Goal: Information Seeking & Learning: Learn about a topic

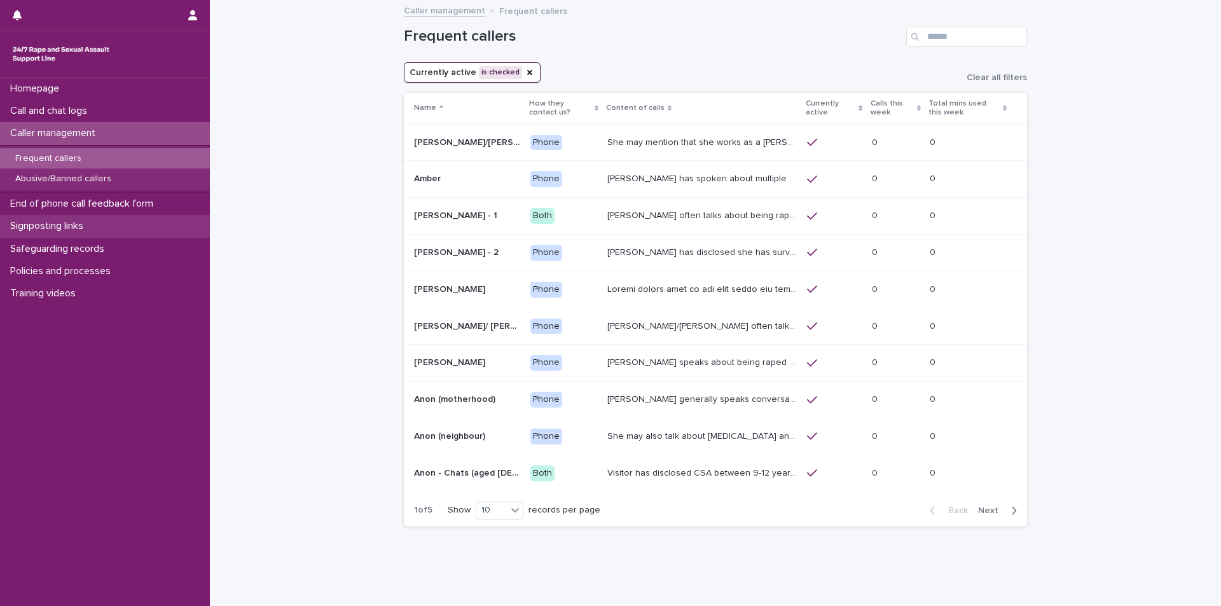
click at [99, 222] on div "Signposting links" at bounding box center [105, 226] width 210 height 22
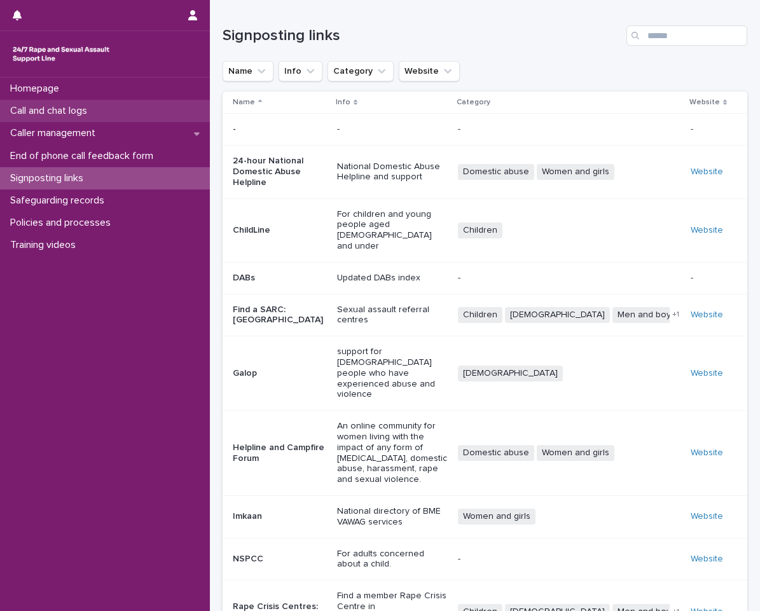
click at [74, 105] on p "Call and chat logs" at bounding box center [51, 111] width 92 height 12
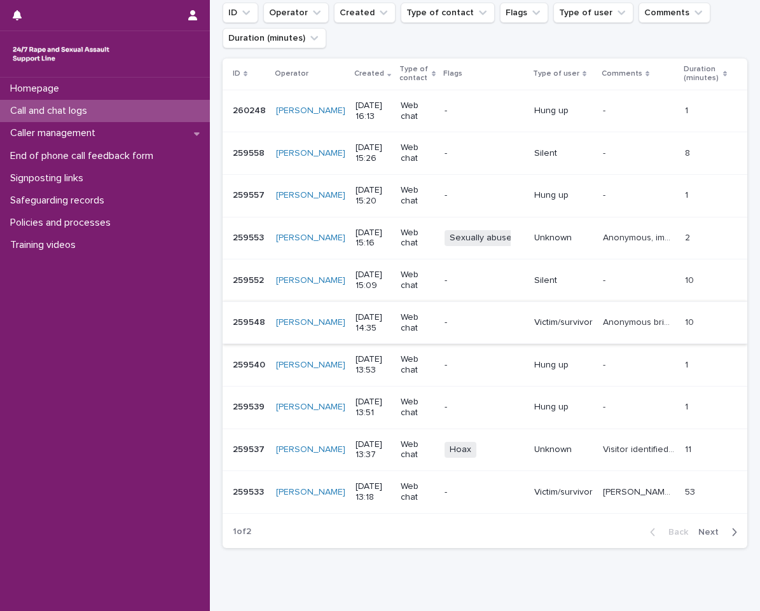
scroll to position [191, 0]
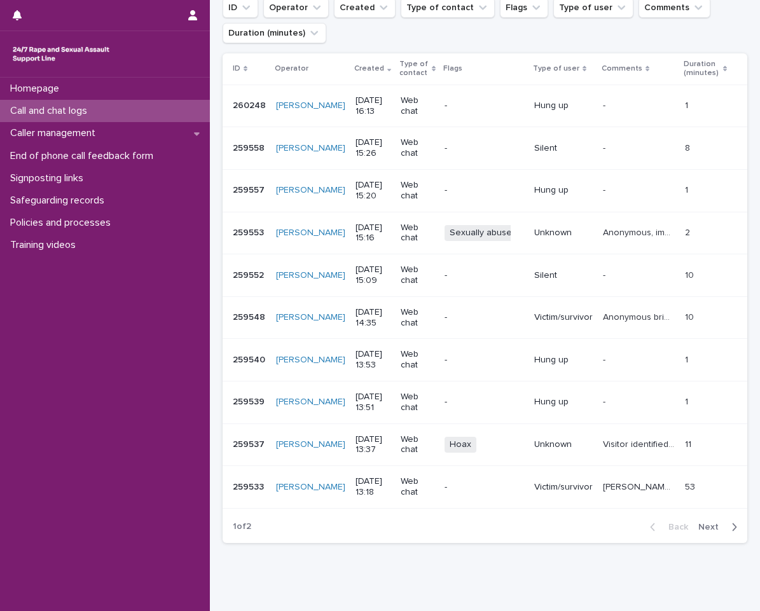
click at [603, 450] on div "Visitor identified themselves as a victim of rape, before then disclosing that …" at bounding box center [639, 444] width 72 height 21
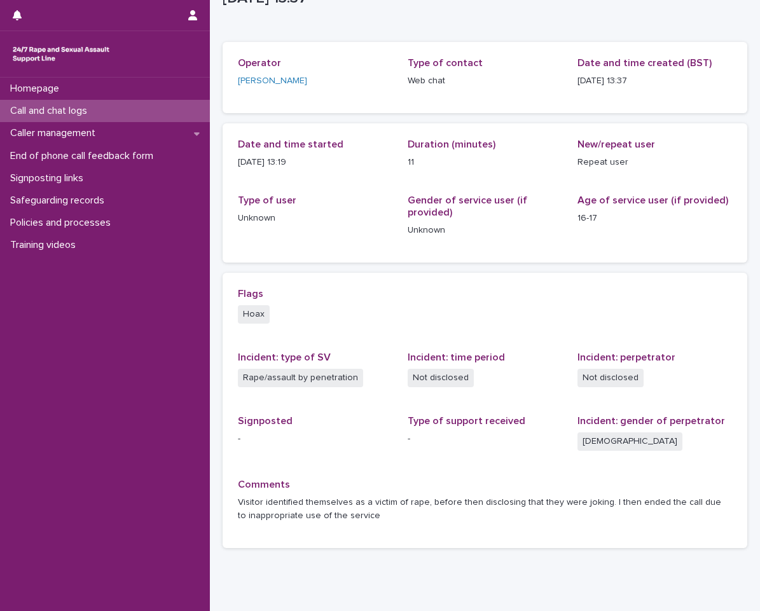
scroll to position [97, 0]
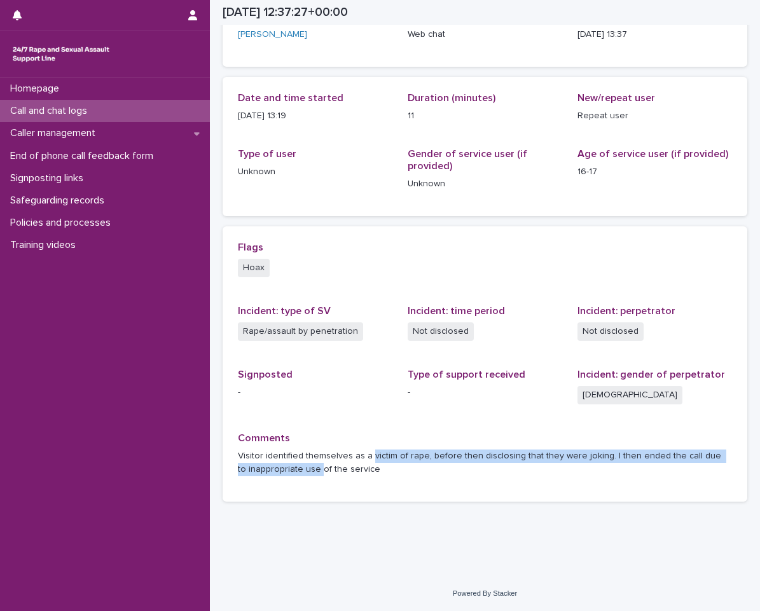
drag, startPoint x: 369, startPoint y: 462, endPoint x: 370, endPoint y: 479, distance: 16.5
click at [312, 467] on p "Visitor identified themselves as a victim of rape, before then disclosing that …" at bounding box center [485, 462] width 494 height 27
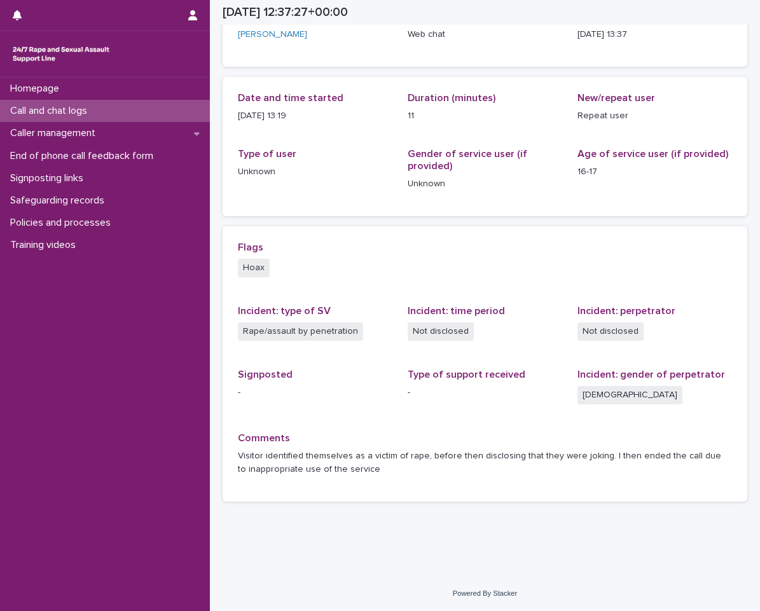
click at [524, 518] on div "Loading... Saving… Loading... Saving… [DATE] 12:37:27+00:00 [DATE] 13:37 Sorry,…" at bounding box center [484, 223] width 537 height 639
drag, startPoint x: 365, startPoint y: 469, endPoint x: 606, endPoint y: 446, distance: 242.6
click at [606, 446] on div "Comments Visitor identified themselves as a victim of rape, before then disclos…" at bounding box center [485, 459] width 494 height 54
copy div "Visitor identified themselves as a victim of rape, before then disclosing that …"
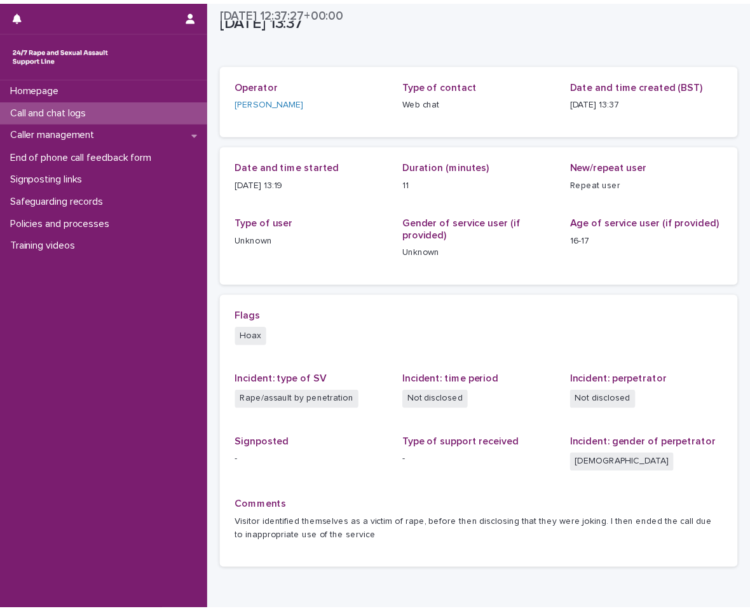
scroll to position [0, 0]
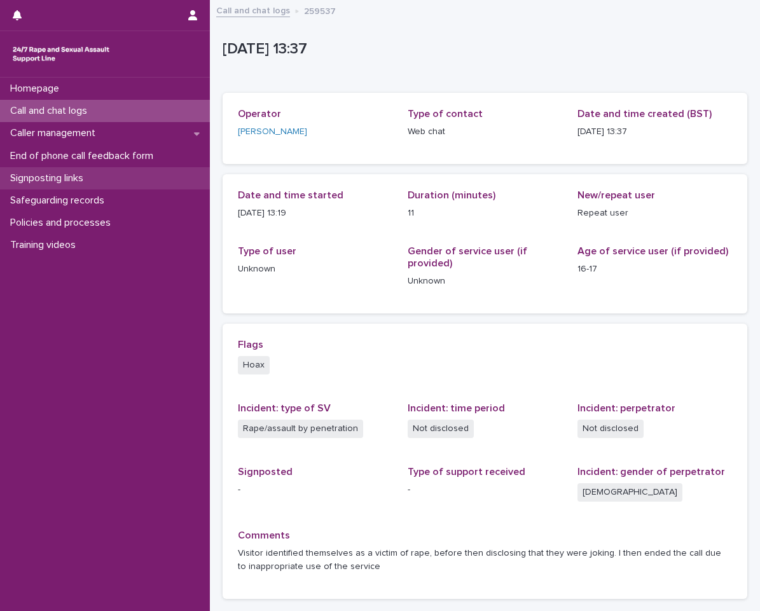
click at [125, 168] on div "Signposting links" at bounding box center [105, 178] width 210 height 22
